Goal: Task Accomplishment & Management: Complete application form

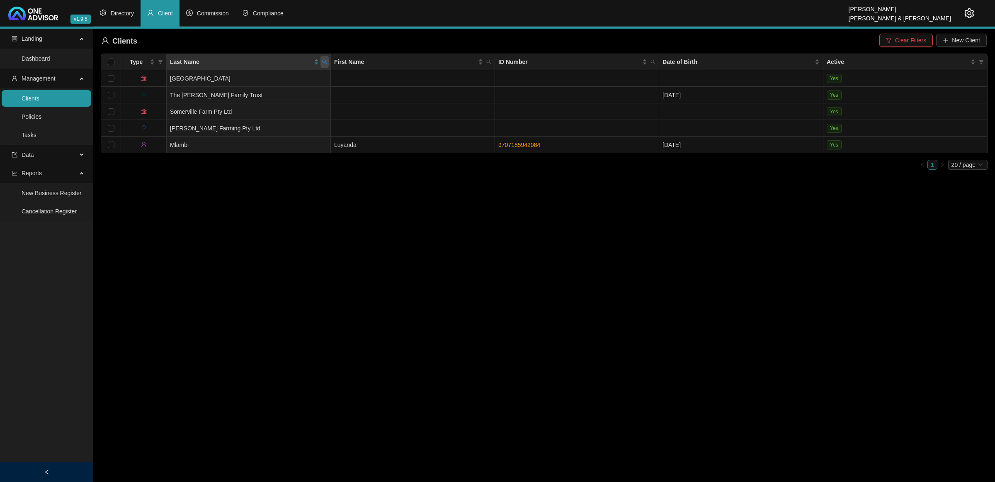
click at [325, 60] on icon "search" at bounding box center [325, 62] width 5 height 5
click at [279, 82] on input "mlam" at bounding box center [287, 79] width 78 height 13
type input "[PERSON_NAME]"
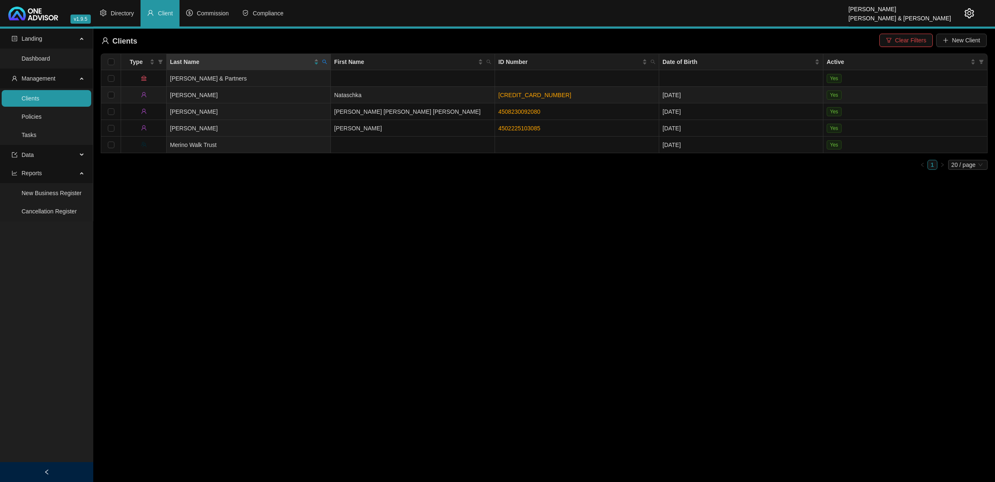
click at [526, 94] on link "[CREDIT_CARD_NUMBER]" at bounding box center [535, 95] width 73 height 7
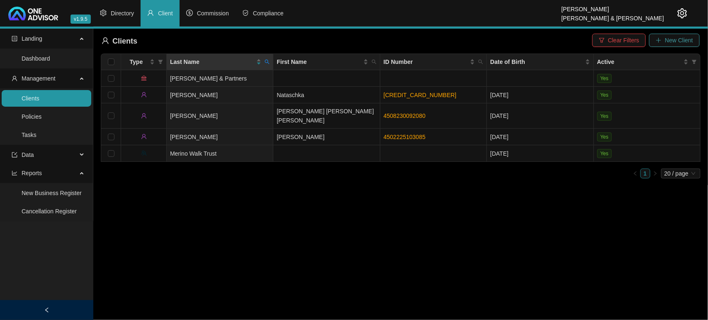
click at [673, 36] on button "New Client" at bounding box center [674, 40] width 51 height 13
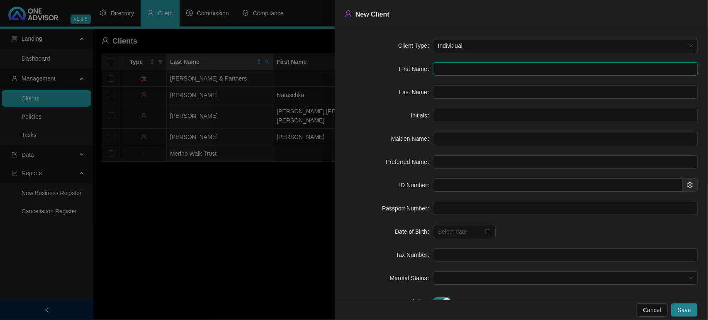
click at [451, 66] on input "text" at bounding box center [565, 68] width 265 height 13
click at [455, 68] on input "text" at bounding box center [565, 68] width 265 height 13
paste input "Khethiwe"
type input "Khethiwe"
type input "K"
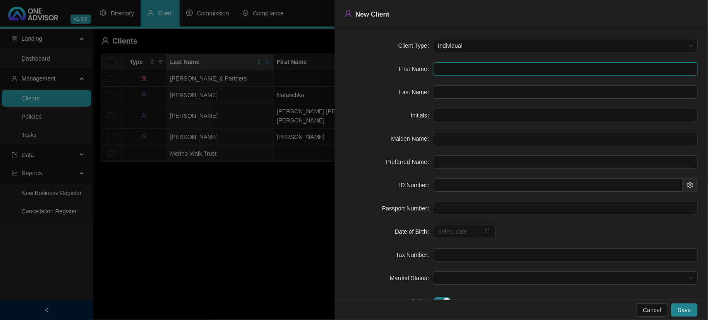
type input "Khethiwe"
click at [453, 90] on input "text" at bounding box center [565, 91] width 265 height 13
paste input "Sibanda"
type input "Sibanda"
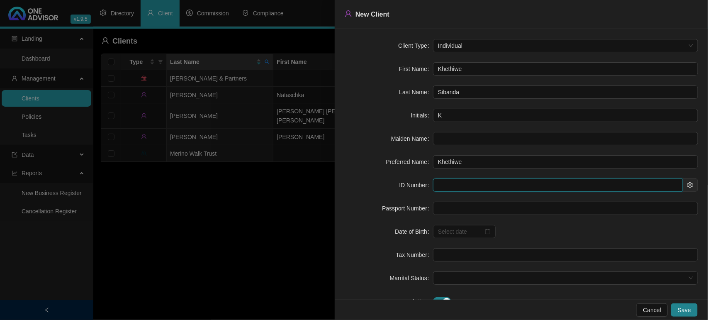
click at [459, 187] on input "text" at bounding box center [558, 184] width 250 height 13
paste input "7407150957181"
type input "7407150957181"
type input "[DATE]"
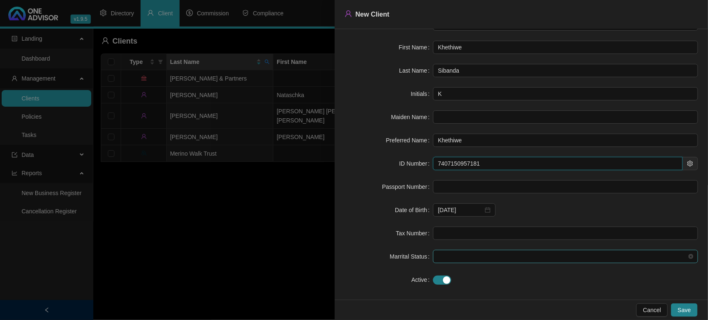
scroll to position [29, 0]
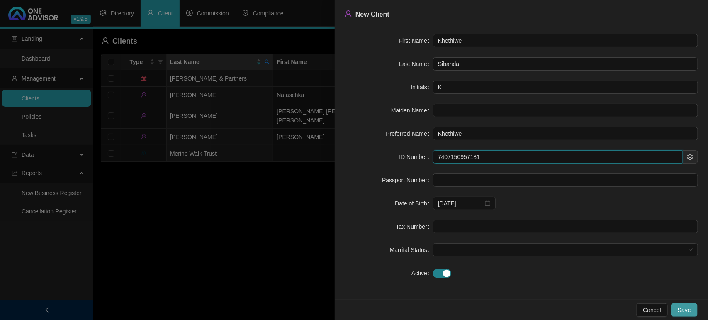
type input "7407150957181"
click at [683, 312] on span "Save" at bounding box center [684, 309] width 13 height 9
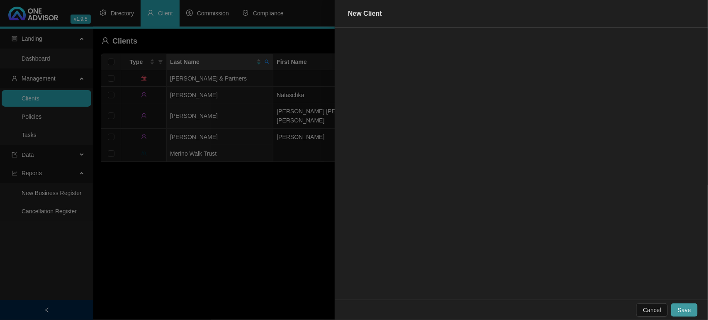
scroll to position [0, 0]
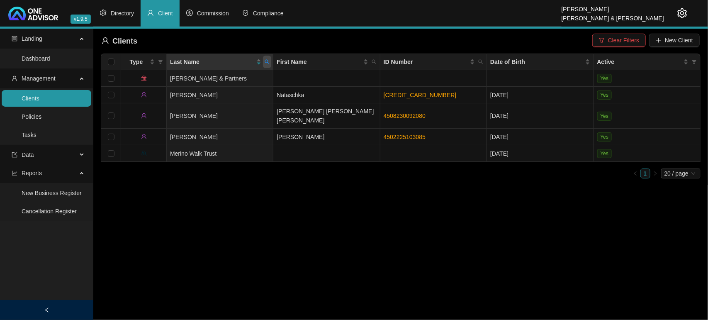
click at [270, 61] on span at bounding box center [267, 62] width 8 height 12
click at [220, 84] on input "[PERSON_NAME]" at bounding box center [229, 79] width 78 height 13
type input "SIBAN"
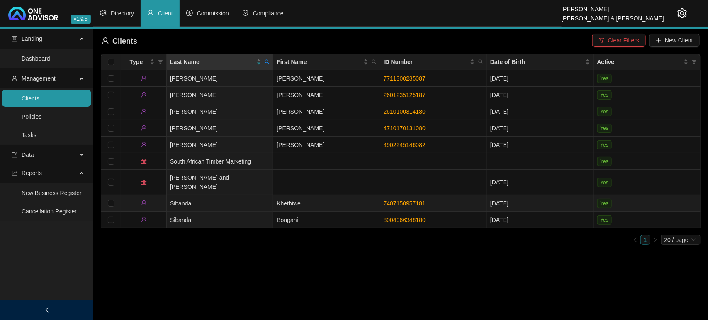
click at [234, 199] on td "Sibanda" at bounding box center [220, 203] width 107 height 17
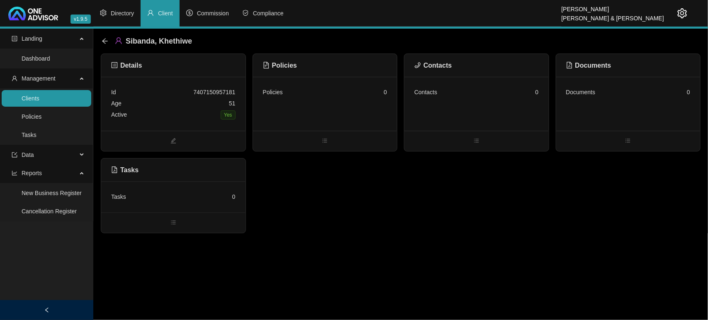
click at [450, 106] on div "Contacts 0" at bounding box center [476, 104] width 144 height 54
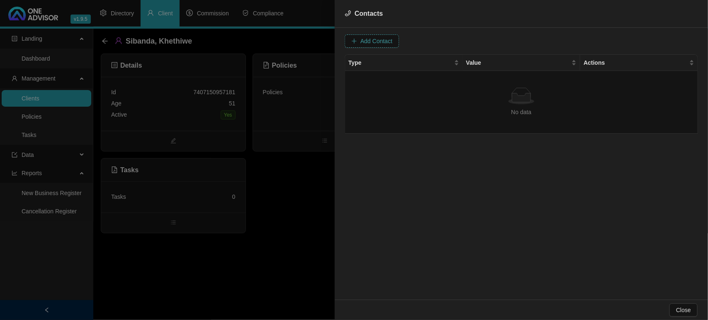
click at [380, 41] on span "Add Contact" at bounding box center [376, 41] width 32 height 9
click at [488, 42] on span at bounding box center [503, 41] width 52 height 12
type input "[PHONE_NUMBER]"
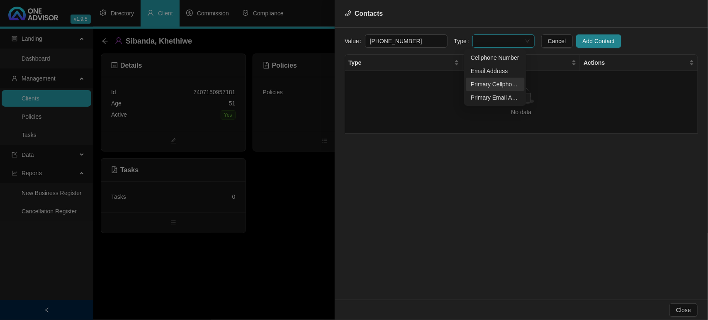
click at [484, 84] on div "Primary Cellphone Number" at bounding box center [495, 84] width 49 height 9
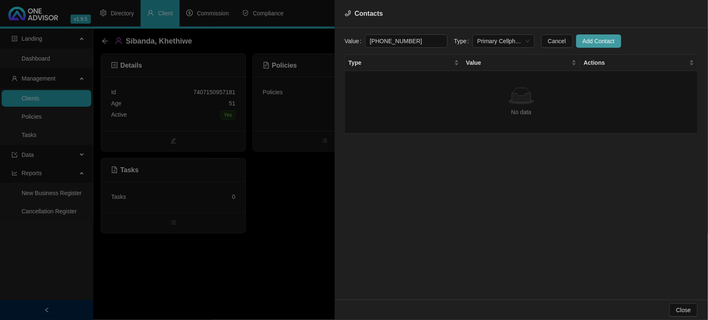
click at [597, 40] on span "Add Contact" at bounding box center [599, 41] width 32 height 9
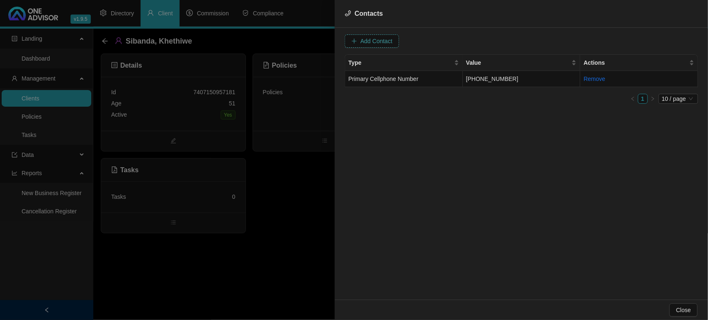
click at [369, 43] on span "Add Contact" at bounding box center [376, 41] width 32 height 9
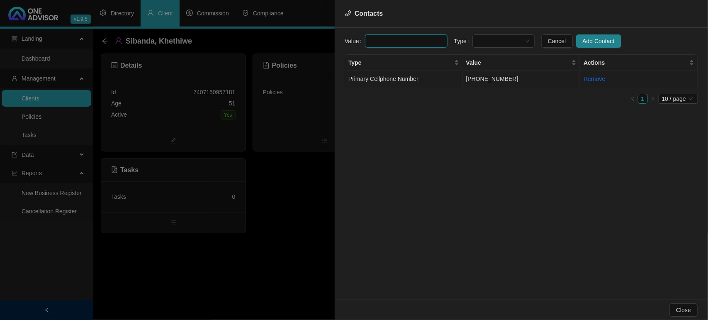
paste input "[EMAIL_ADDRESS][DOMAIN_NAME]"
click at [513, 36] on span at bounding box center [503, 41] width 52 height 12
type input "[EMAIL_ADDRESS][DOMAIN_NAME]"
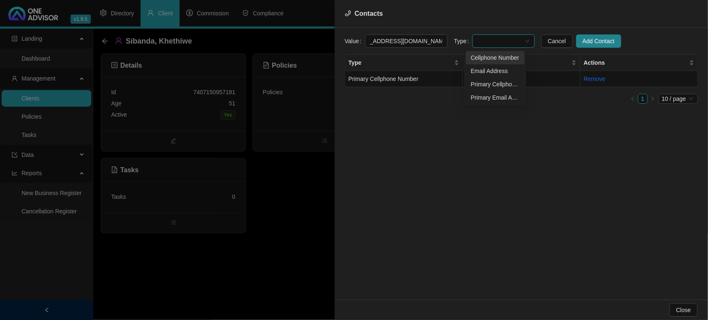
scroll to position [0, 0]
click at [493, 95] on div "Primary Email Address" at bounding box center [495, 97] width 49 height 9
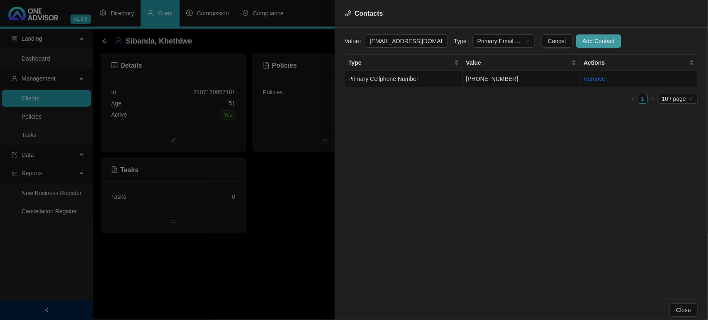
click at [588, 44] on span "Add Contact" at bounding box center [599, 41] width 32 height 9
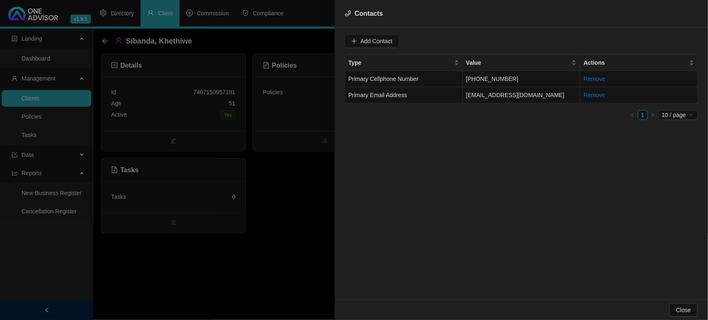
click at [307, 169] on div at bounding box center [354, 160] width 708 height 320
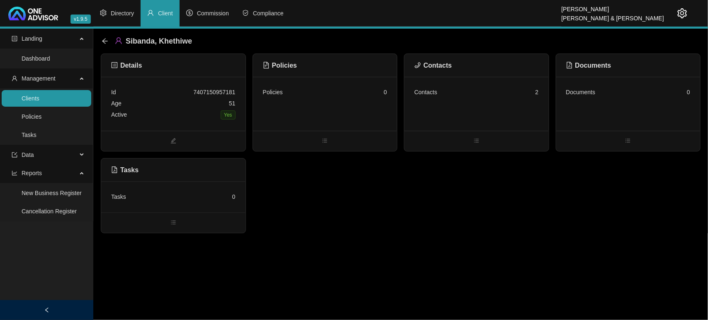
click at [326, 107] on div "Policies 0" at bounding box center [325, 104] width 144 height 54
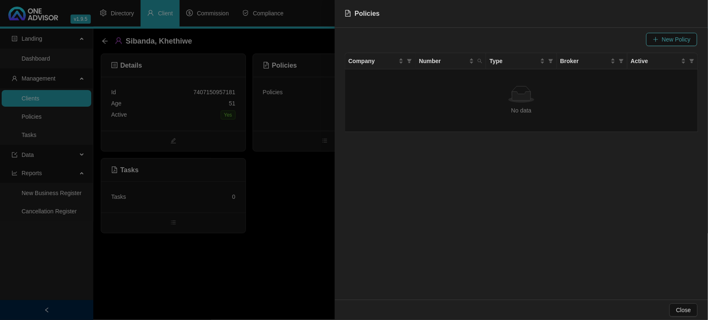
click at [673, 39] on span "New Policy" at bounding box center [676, 39] width 29 height 9
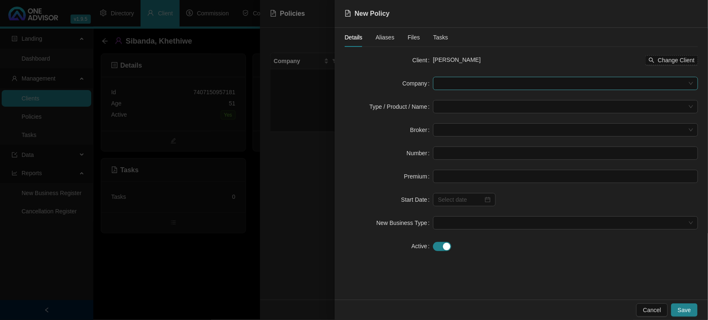
click at [511, 83] on span at bounding box center [565, 83] width 255 height 12
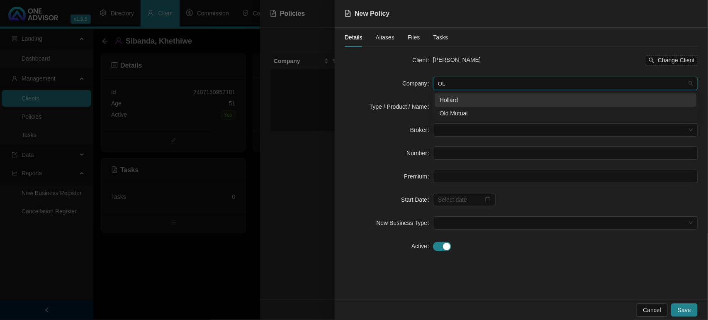
type input "OLD"
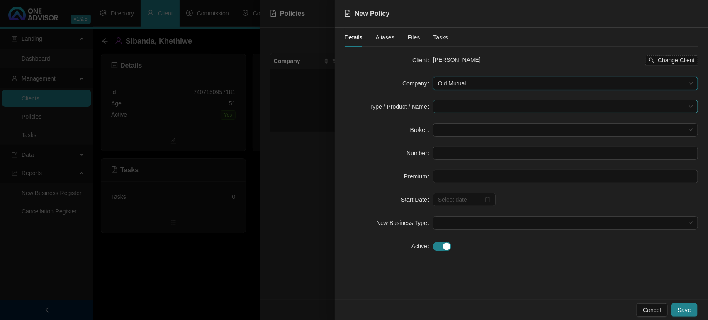
click at [469, 102] on input "search" at bounding box center [562, 106] width 248 height 12
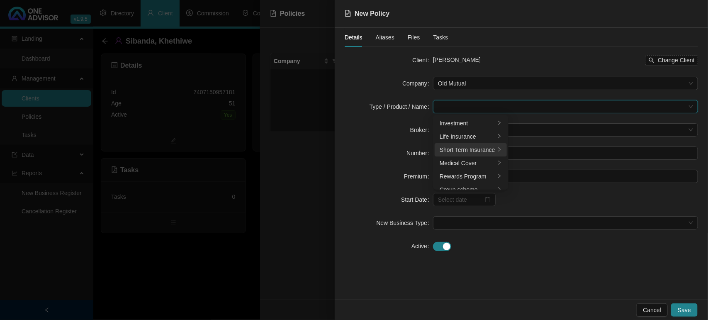
click at [479, 154] on div "Short Term Insurance" at bounding box center [468, 149] width 56 height 9
click at [535, 137] on div "Personal Lines" at bounding box center [543, 136] width 46 height 9
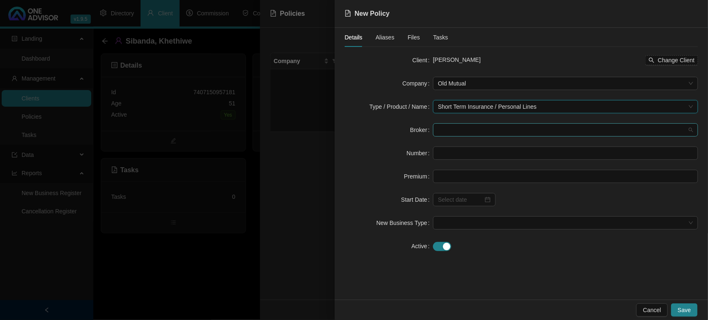
click at [451, 131] on span at bounding box center [565, 130] width 255 height 12
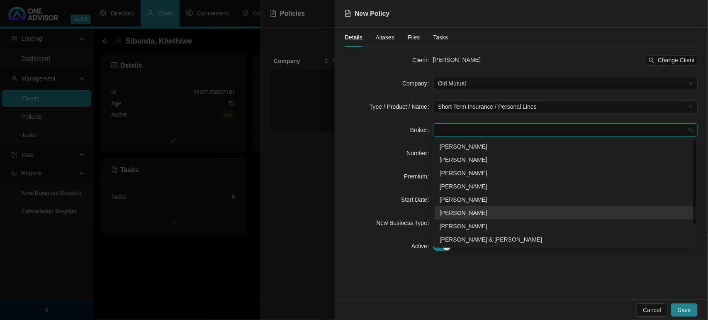
scroll to position [26, 0]
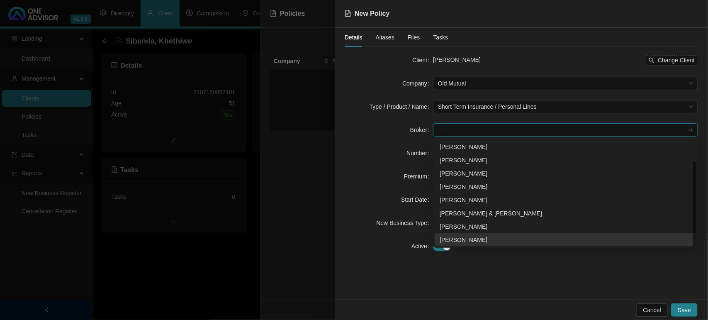
click at [451, 237] on div "[PERSON_NAME]" at bounding box center [566, 239] width 252 height 9
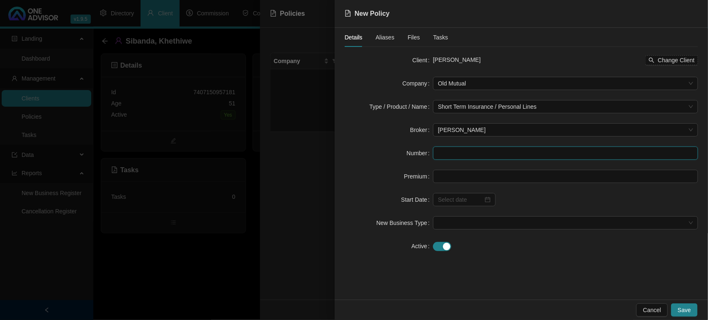
click at [450, 151] on input "text" at bounding box center [565, 152] width 265 height 13
click at [460, 158] on input "text" at bounding box center [565, 152] width 265 height 13
paste input "700561615"
type input "700561615"
click at [462, 179] on input at bounding box center [565, 176] width 264 height 12
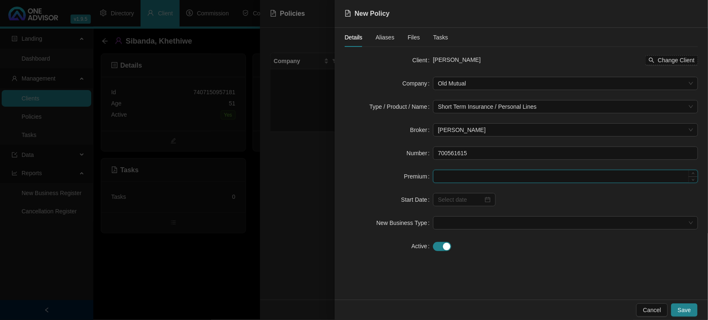
click at [446, 176] on input at bounding box center [565, 176] width 264 height 12
click at [487, 204] on div at bounding box center [464, 199] width 63 height 13
type input "532.27"
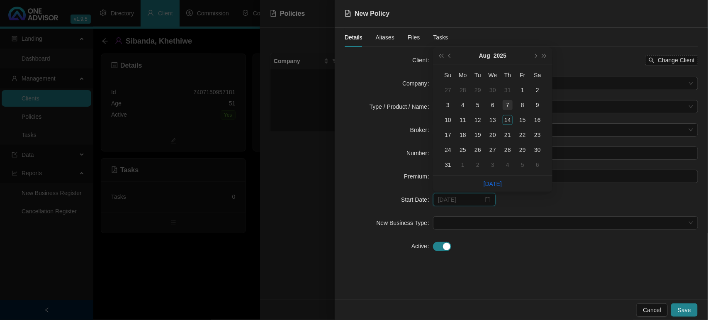
type input "[DATE]"
click at [508, 106] on div "7" at bounding box center [508, 105] width 10 height 10
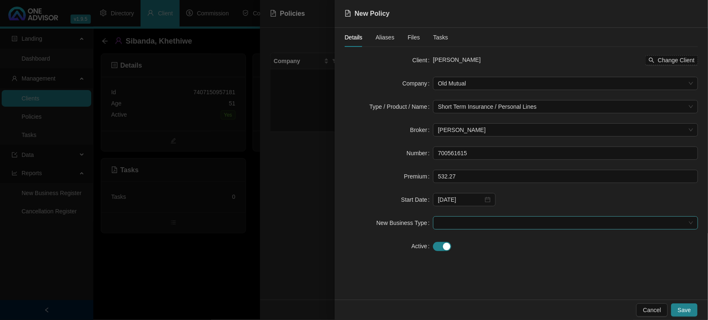
click at [453, 224] on span at bounding box center [565, 223] width 255 height 12
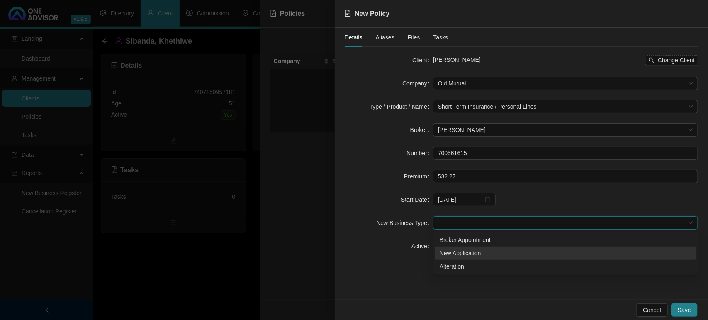
click at [450, 248] on div "New Application" at bounding box center [566, 252] width 262 height 13
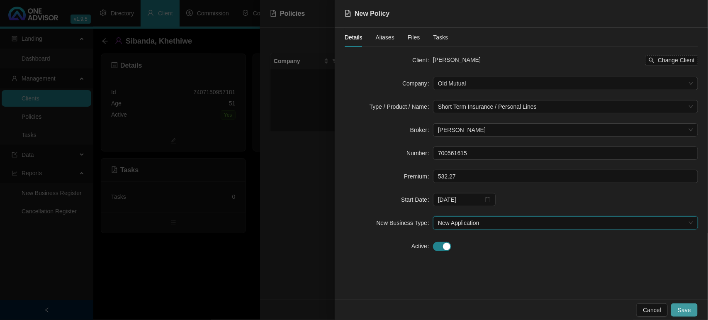
click at [681, 308] on span "Save" at bounding box center [684, 309] width 13 height 9
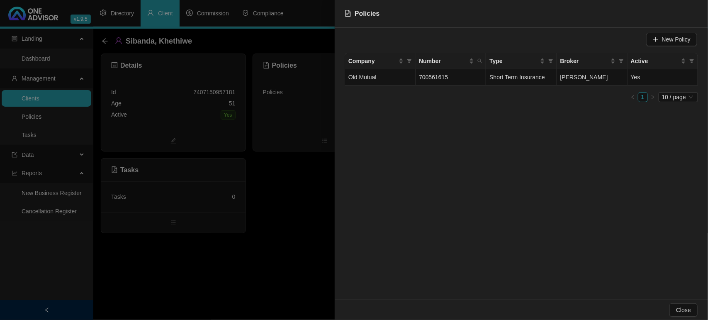
click at [254, 204] on div at bounding box center [354, 160] width 708 height 320
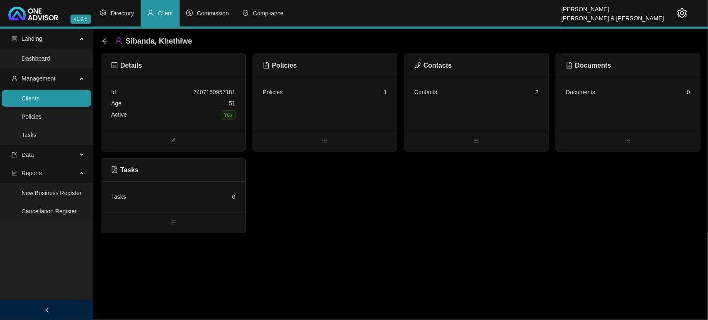
click at [461, 102] on div "Contacts 2" at bounding box center [476, 104] width 144 height 54
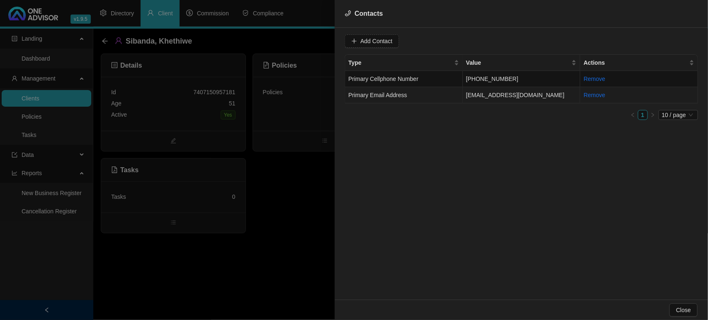
click at [517, 100] on td "[EMAIL_ADDRESS][DOMAIN_NAME]" at bounding box center [522, 95] width 118 height 16
click at [370, 40] on input "[EMAIL_ADDRESS][DOMAIN_NAME]" at bounding box center [406, 40] width 83 height 13
drag, startPoint x: 368, startPoint y: 40, endPoint x: 445, endPoint y: 40, distance: 76.7
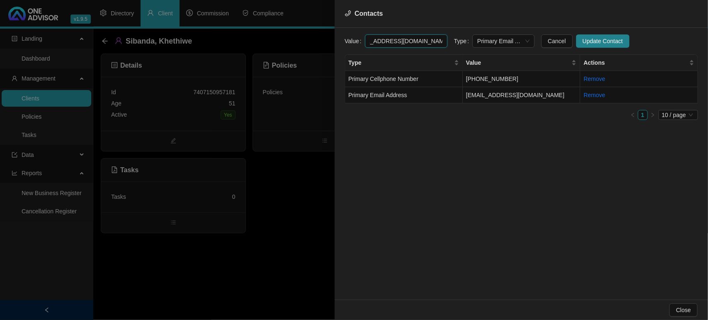
click at [445, 40] on form "Value [EMAIL_ADDRESS][DOMAIN_NAME] Type Primary Email Address Cancel Update Con…" at bounding box center [521, 40] width 353 height 13
type input "[EMAIL_ADDRESS][DOMAIN_NAME]"
click at [583, 41] on span "Update Contact" at bounding box center [603, 41] width 40 height 9
click at [292, 209] on div at bounding box center [354, 160] width 708 height 320
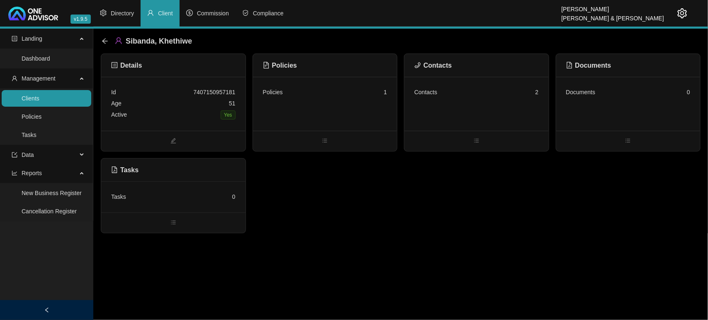
click at [38, 95] on link "Clients" at bounding box center [31, 98] width 18 height 7
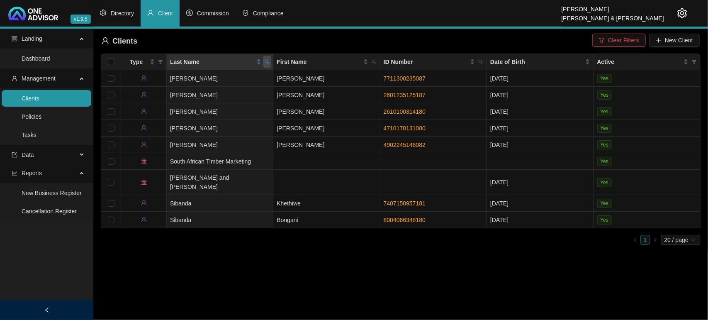
click at [265, 59] on icon "search" at bounding box center [267, 61] width 5 height 5
type input "WORLD"
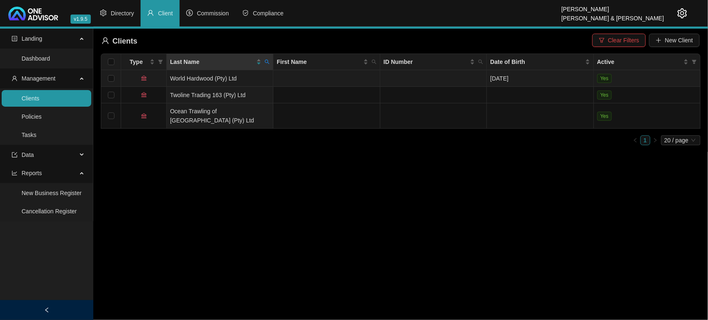
click at [221, 78] on td "World Hardwood (Pty) Ltd" at bounding box center [220, 78] width 107 height 17
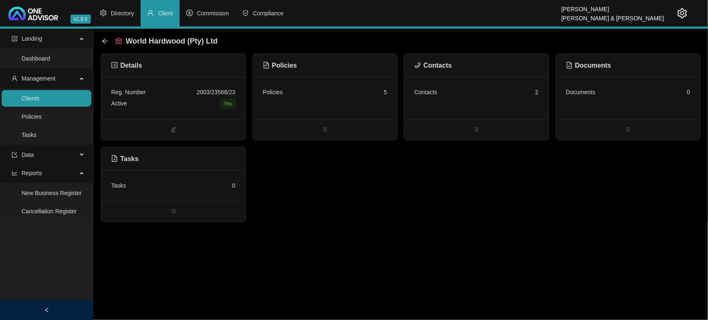
click at [329, 112] on div "Policies 5" at bounding box center [325, 98] width 144 height 43
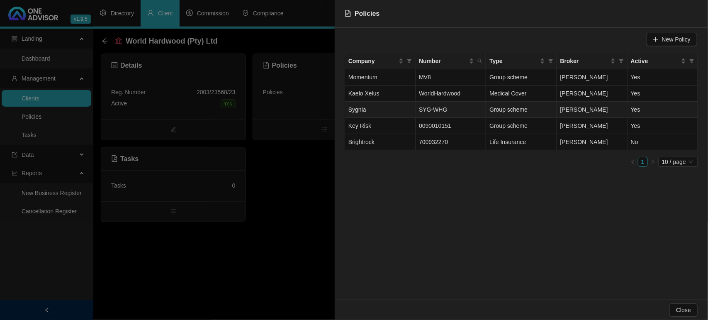
click at [425, 110] on span "SYG-WHG" at bounding box center [433, 109] width 28 height 7
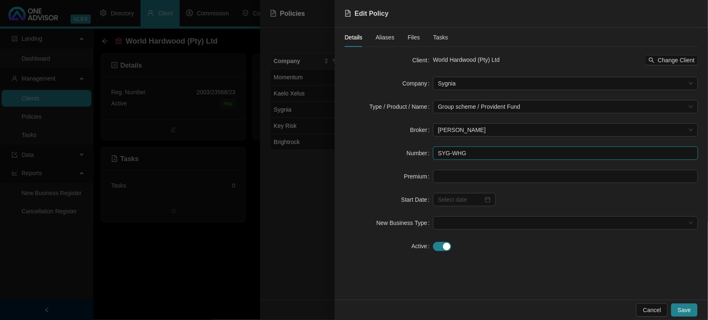
drag, startPoint x: 482, startPoint y: 154, endPoint x: 314, endPoint y: 147, distance: 168.5
click at [314, 147] on div "Edit Policy Details Aliases Files Tasks Client World Hardwood (Pty) Ltd Change …" at bounding box center [354, 160] width 708 height 320
click at [690, 306] on span "Save" at bounding box center [684, 309] width 13 height 9
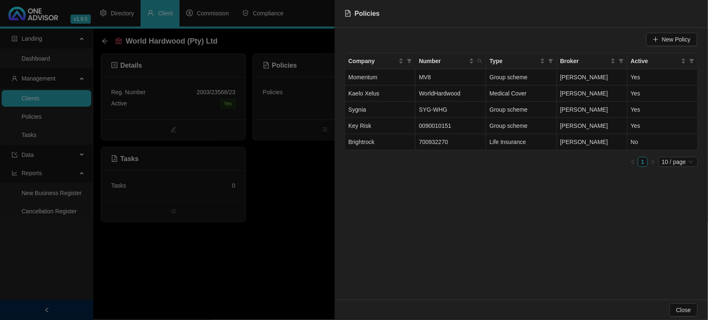
click at [214, 235] on div at bounding box center [354, 160] width 708 height 320
